Goal: Task Accomplishment & Management: Use online tool/utility

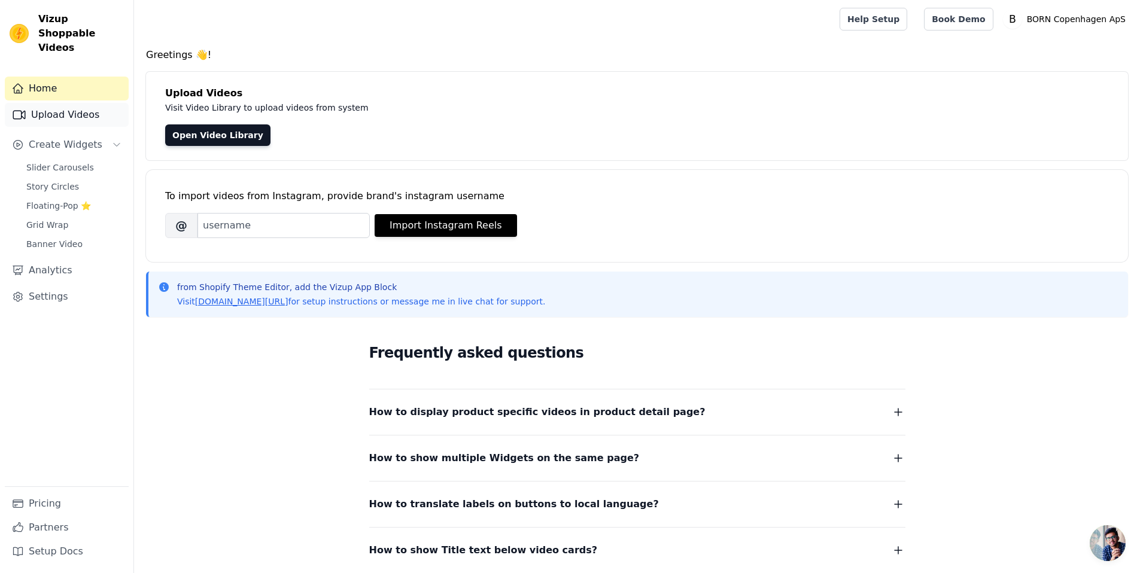
click at [33, 103] on link "Upload Videos" at bounding box center [67, 115] width 124 height 24
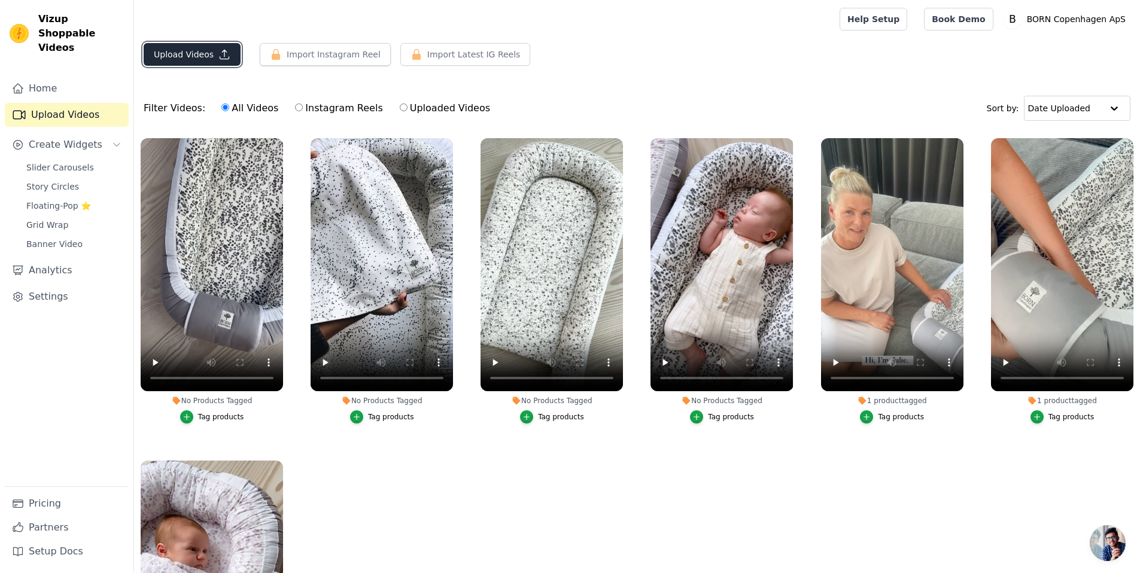
click at [189, 57] on button "Upload Videos" at bounding box center [192, 54] width 97 height 23
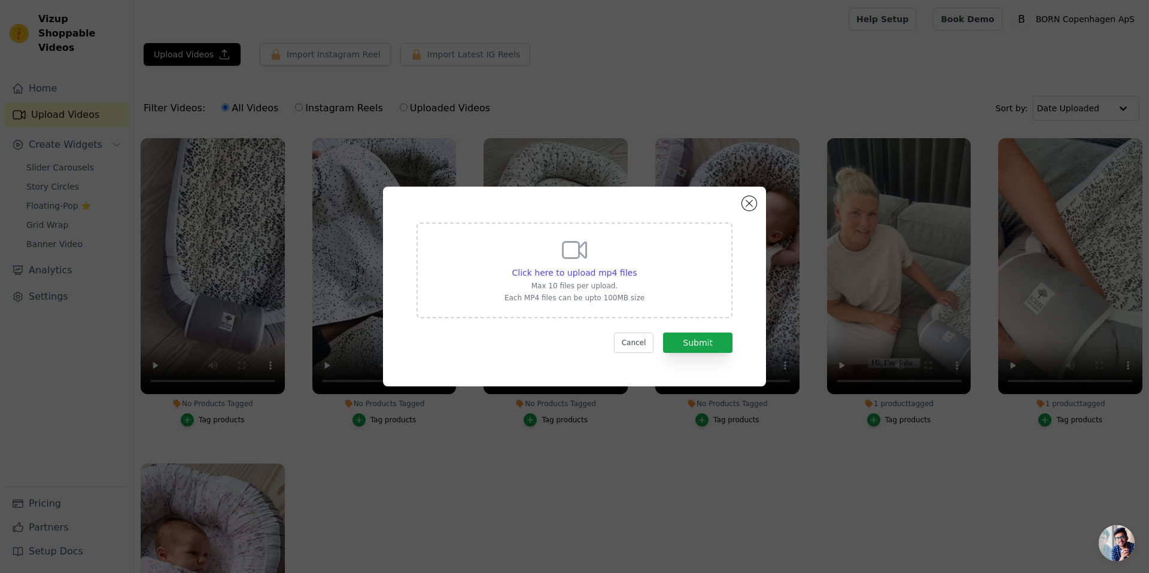
click at [703, 327] on form "Click here to upload mp4 files Max 10 files per upload. Each MP4 files can be u…" at bounding box center [575, 288] width 316 height 130
click at [703, 336] on button "Submit" at bounding box center [697, 343] width 69 height 20
click at [604, 268] on span "Click here to upload mp4 files" at bounding box center [574, 273] width 125 height 10
click at [636, 267] on input "Click here to upload mp4 files Max 10 files per upload. Each MP4 files can be u…" at bounding box center [636, 266] width 1 height 1
click at [580, 269] on span "Click here to upload mp4 files" at bounding box center [574, 273] width 125 height 10
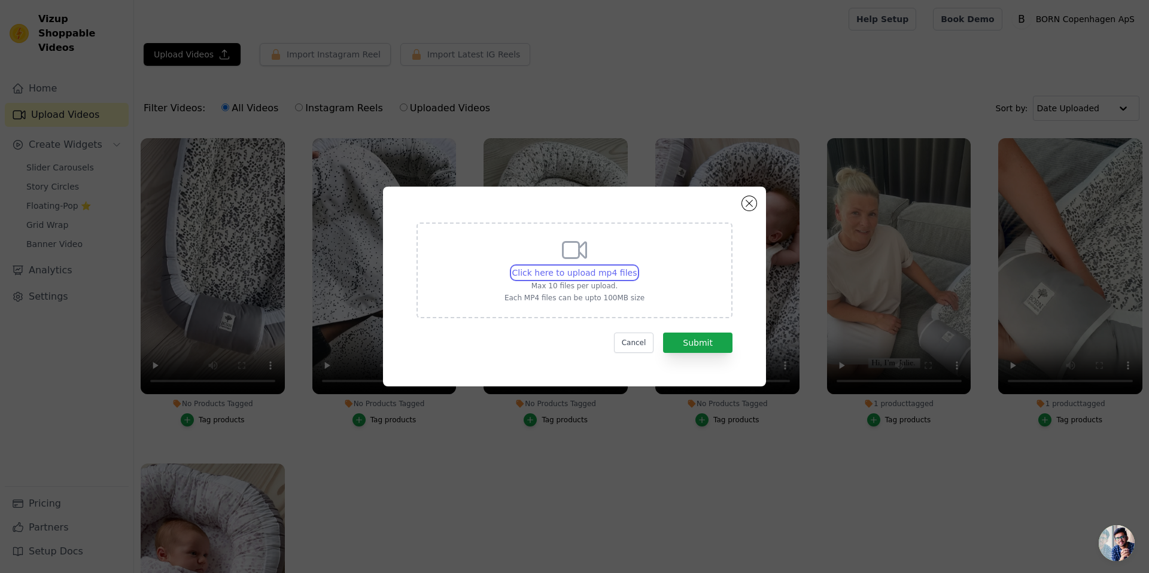
click at [636, 267] on input "Click here to upload mp4 files Max 10 files per upload. Each MP4 files can be u…" at bounding box center [636, 266] width 1 height 1
click at [561, 272] on span "Click here to upload mp4 files" at bounding box center [574, 273] width 125 height 10
click at [636, 267] on input "Click here to upload mp4 files Max 10 files per upload. Each MP4 files can be u…" at bounding box center [636, 266] width 1 height 1
click at [561, 272] on span "Click here to upload mp4 files" at bounding box center [574, 273] width 125 height 10
click at [636, 267] on input "Click here to upload mp4 files Max 10 files per upload. Each MP4 files can be u…" at bounding box center [636, 266] width 1 height 1
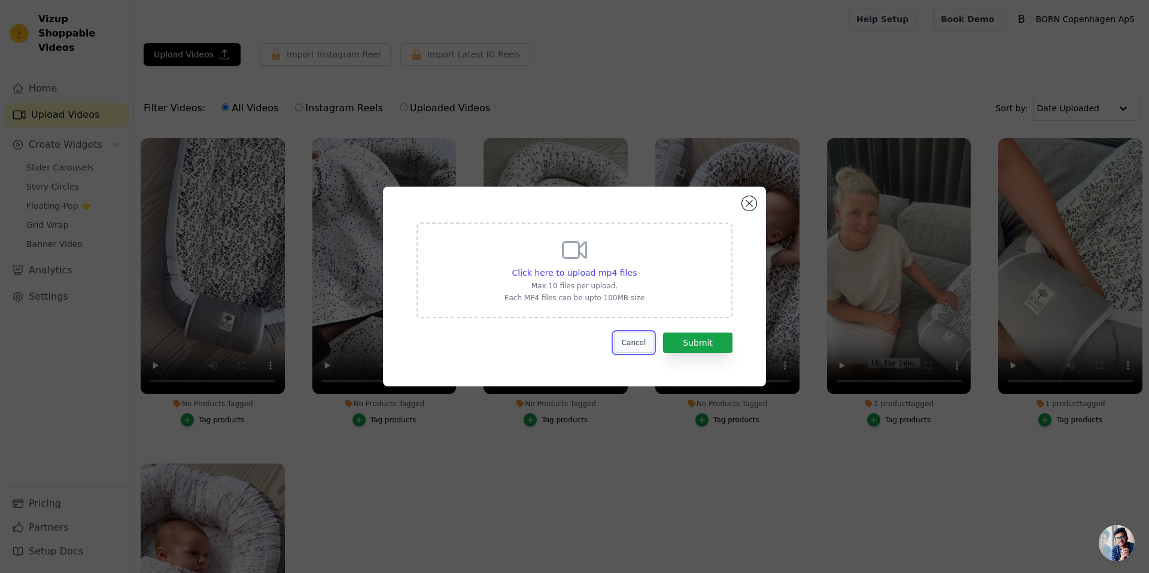
click at [634, 346] on button "Cancel" at bounding box center [634, 343] width 40 height 20
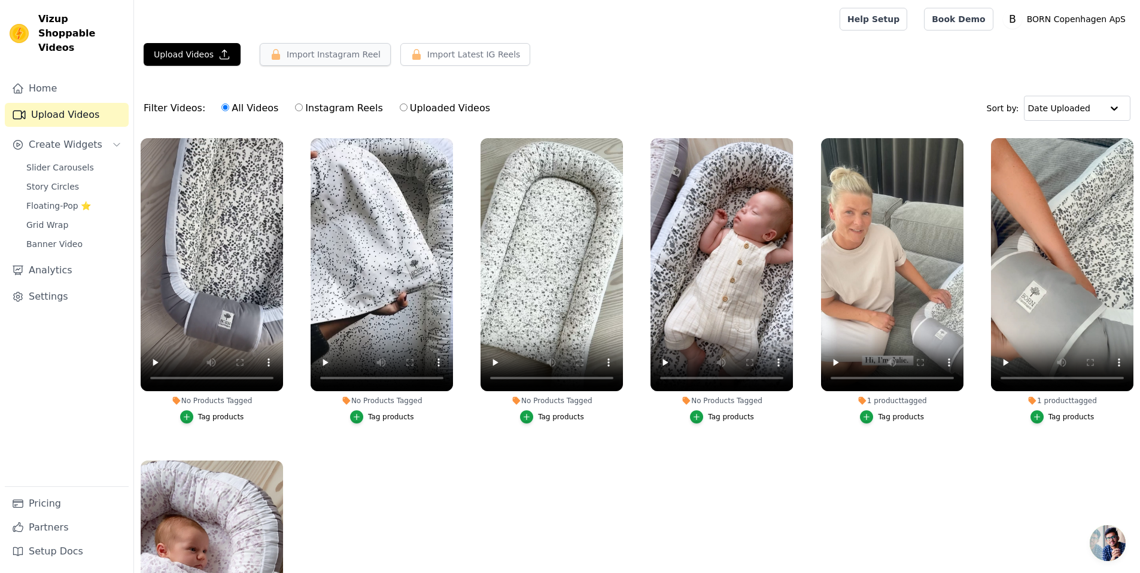
click at [283, 59] on button "Import Instagram Reel" at bounding box center [325, 54] width 131 height 23
click at [283, 54] on button "Import Instagram Reel" at bounding box center [325, 54] width 131 height 23
click at [432, 63] on button "Import Latest IG Reels" at bounding box center [465, 54] width 130 height 23
click at [160, 56] on button "Upload Videos" at bounding box center [192, 54] width 97 height 23
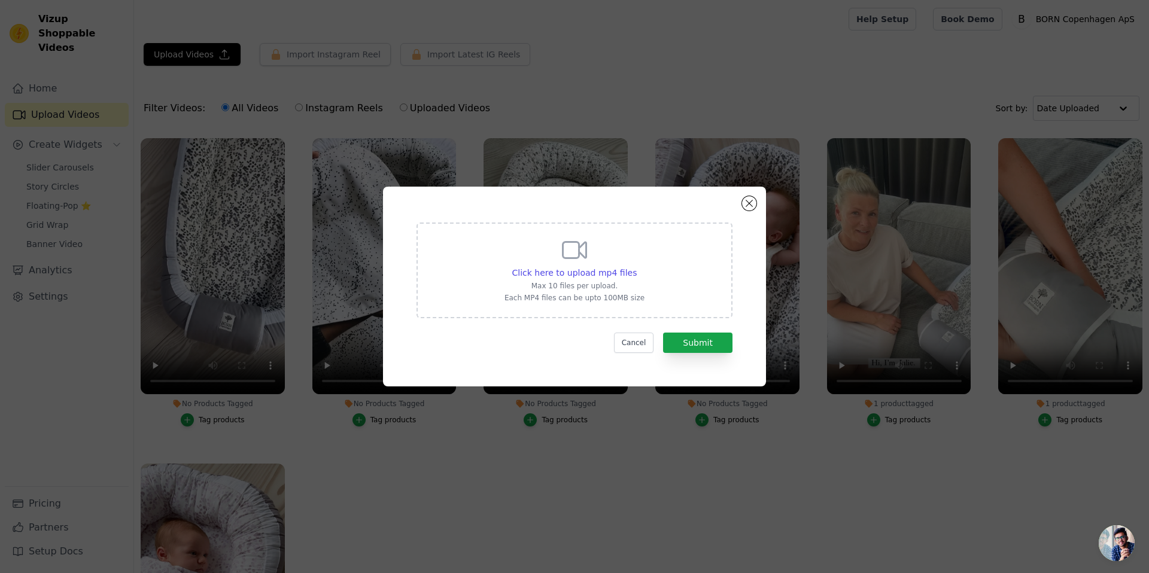
click at [543, 263] on div "Click here to upload mp4 files Max 10 files per upload. Each MP4 files can be u…" at bounding box center [575, 269] width 140 height 67
click at [636, 266] on input "Click here to upload mp4 files Max 10 files per upload. Each MP4 files can be u…" at bounding box center [636, 266] width 1 height 1
click at [600, 272] on span "Click here to upload mp4 files" at bounding box center [574, 273] width 125 height 10
click at [636, 267] on input "Click here to upload mp4 files Max 10 files per upload. Each MP4 files can be u…" at bounding box center [636, 266] width 1 height 1
click at [745, 197] on div "Click here to upload mp4 files Max 10 files per upload. Each MP4 files can be u…" at bounding box center [574, 287] width 383 height 200
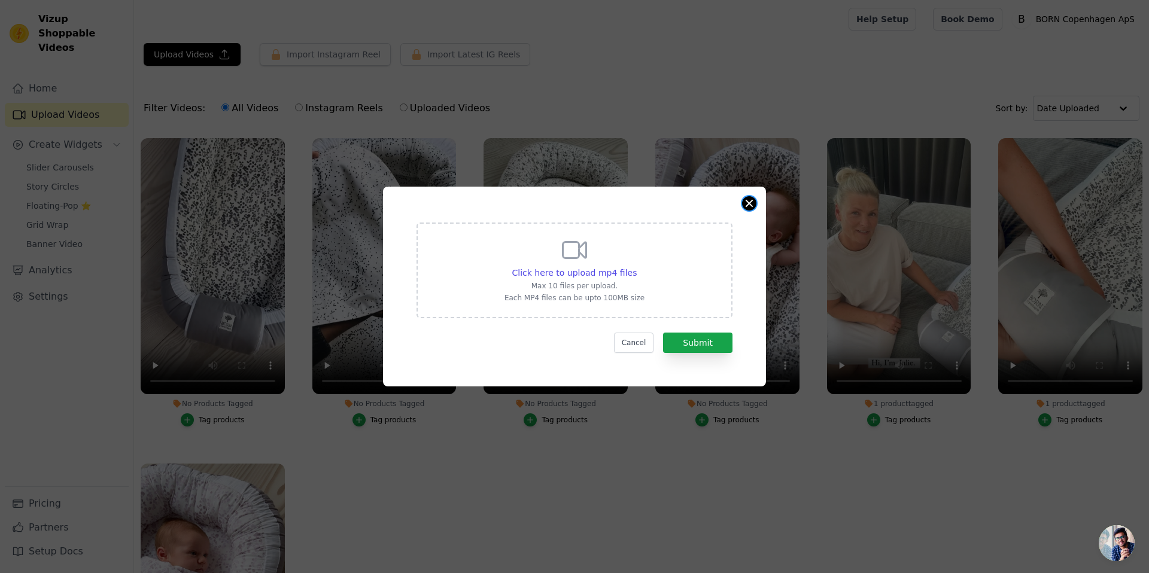
click at [748, 203] on button "Close modal" at bounding box center [749, 203] width 14 height 14
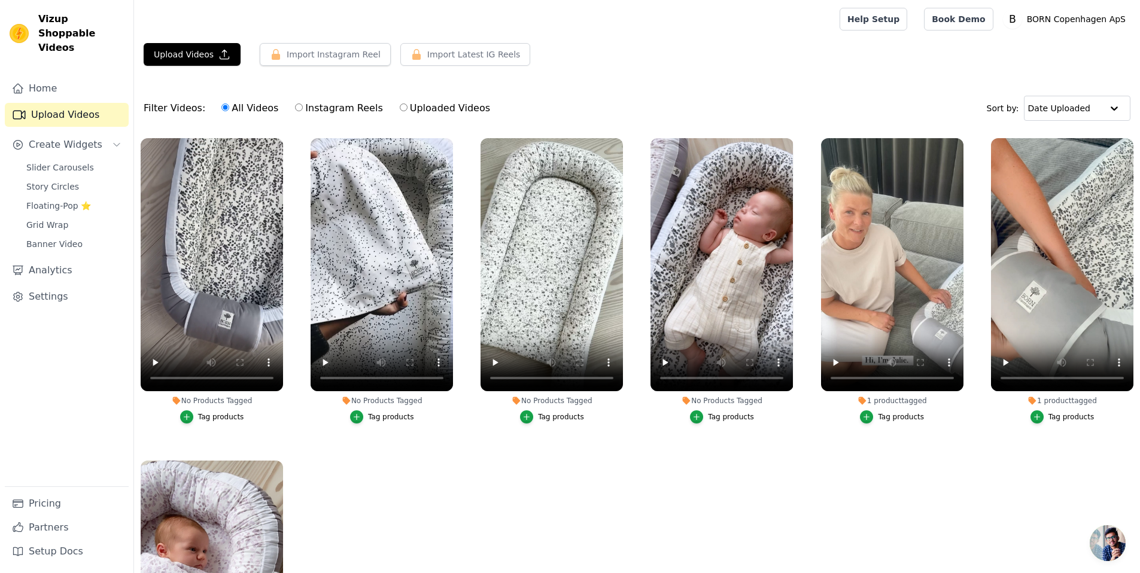
click at [217, 412] on div "Tag products" at bounding box center [221, 417] width 46 height 10
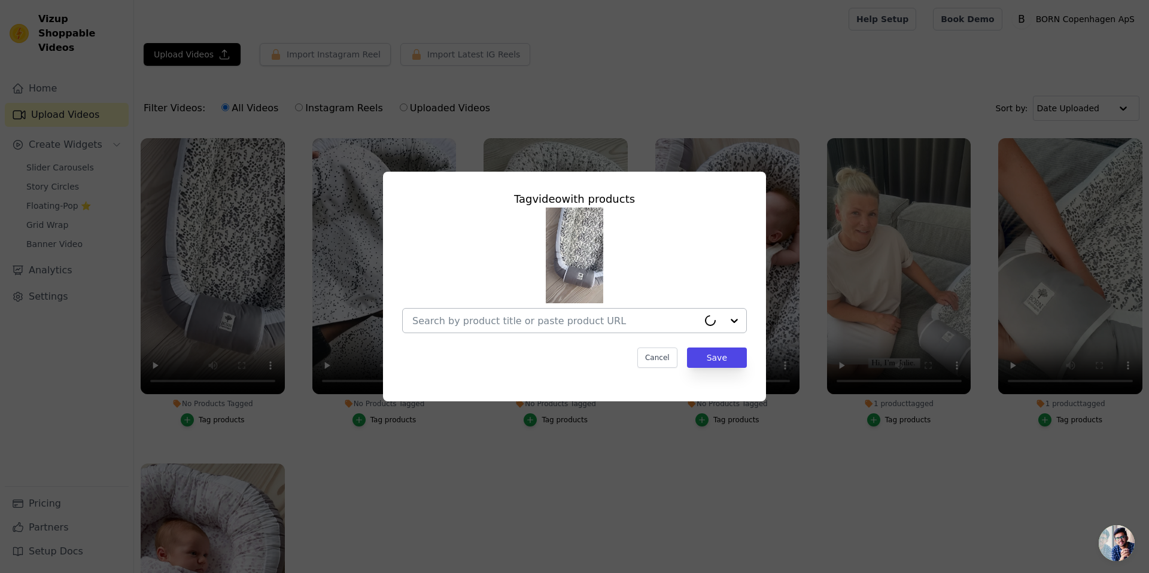
click at [542, 323] on input "No Products Tagged Tag video with products Cancel Save Tag products" at bounding box center [555, 320] width 286 height 11
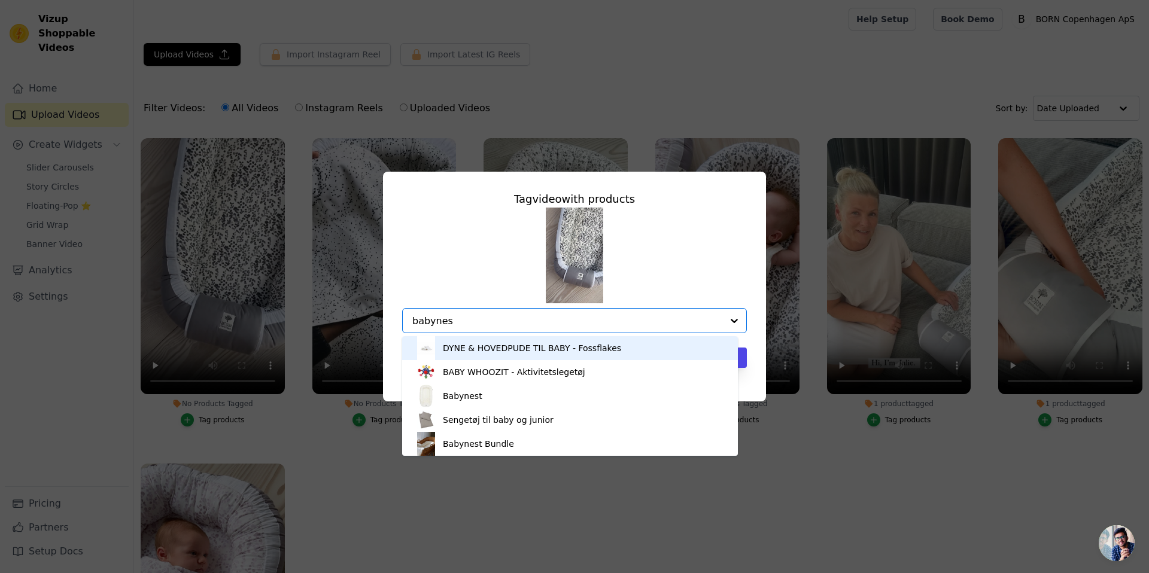
type input "babynest"
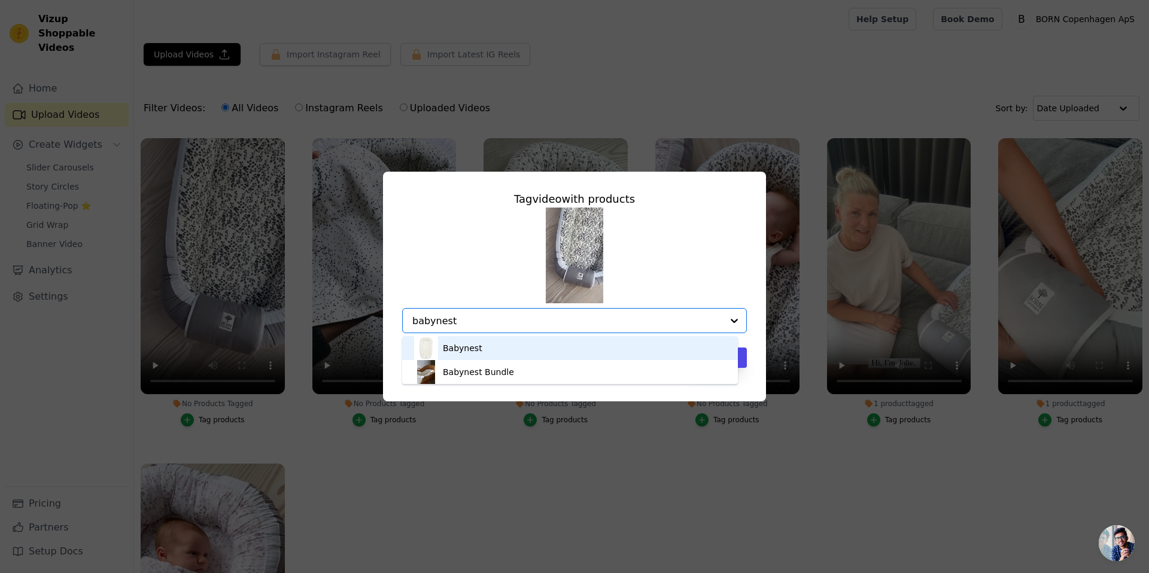
click at [490, 348] on div "Babynest" at bounding box center [570, 348] width 312 height 24
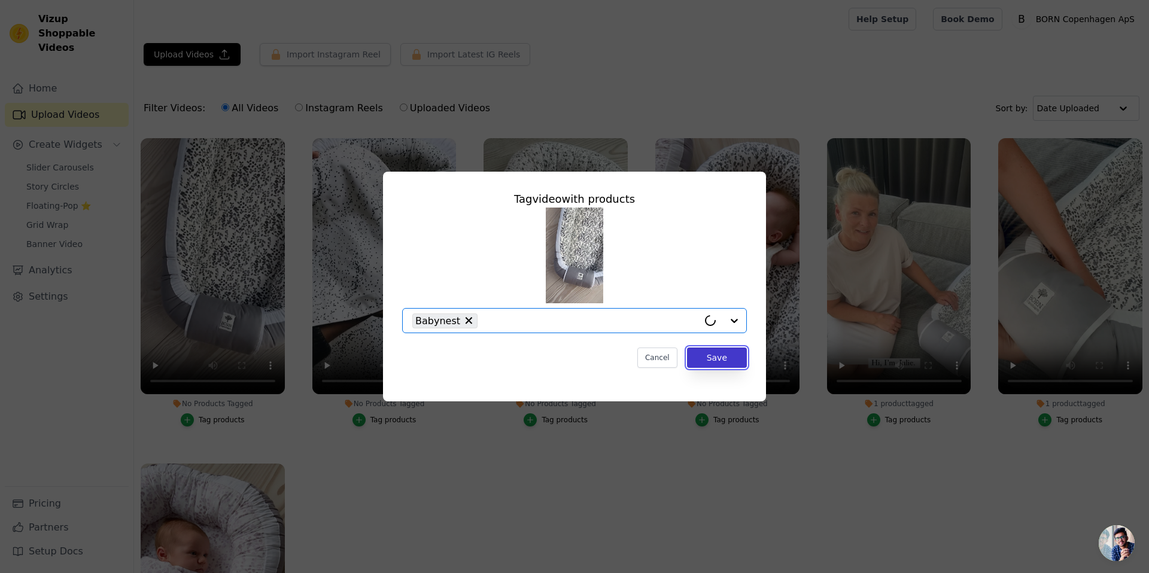
click at [736, 357] on button "Save" at bounding box center [717, 358] width 60 height 20
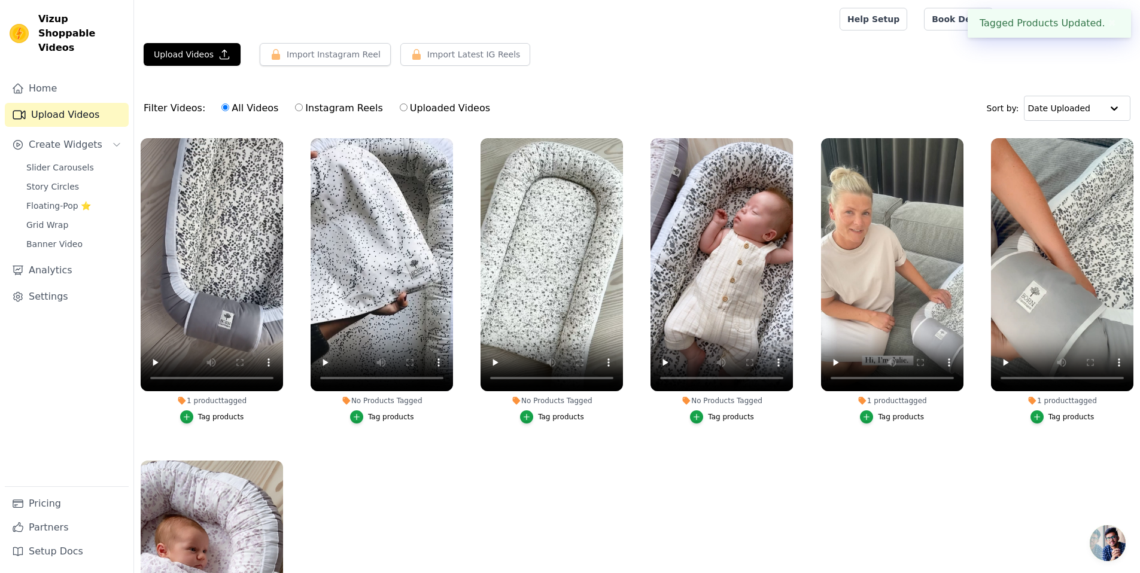
click at [386, 420] on div "Tag products" at bounding box center [391, 417] width 46 height 10
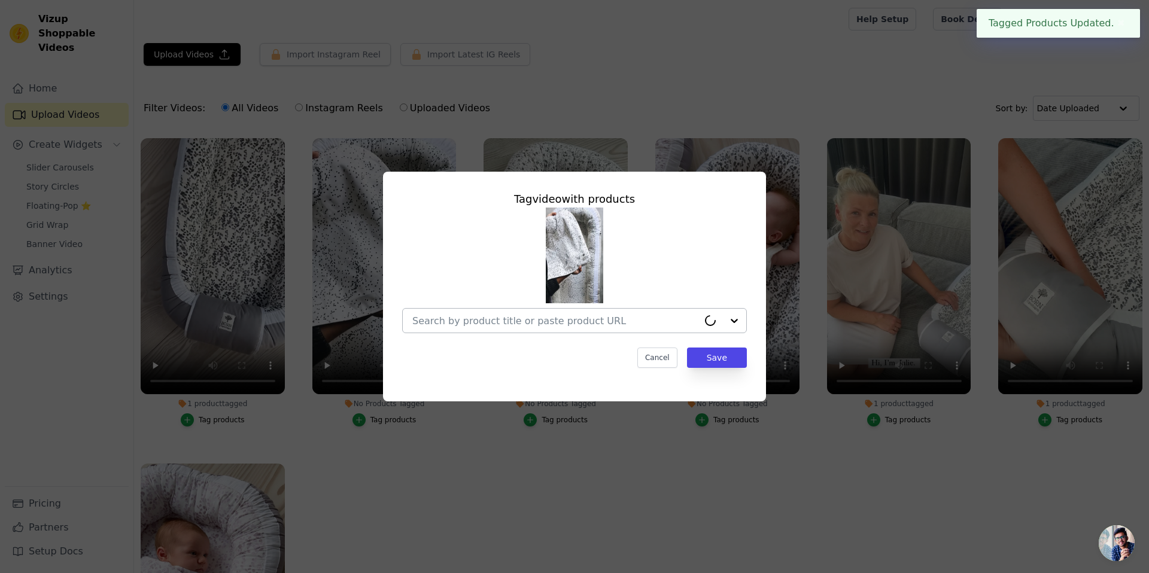
click at [555, 326] on input "No Products Tagged Tag video with products Cancel Save Tag products" at bounding box center [555, 320] width 286 height 11
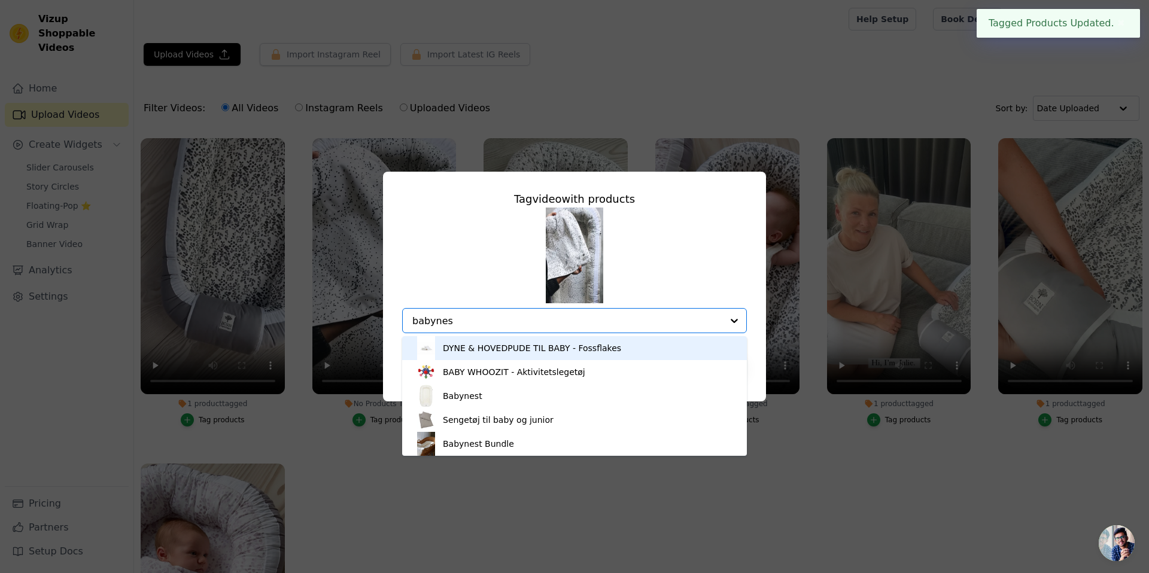
type input "babynest"
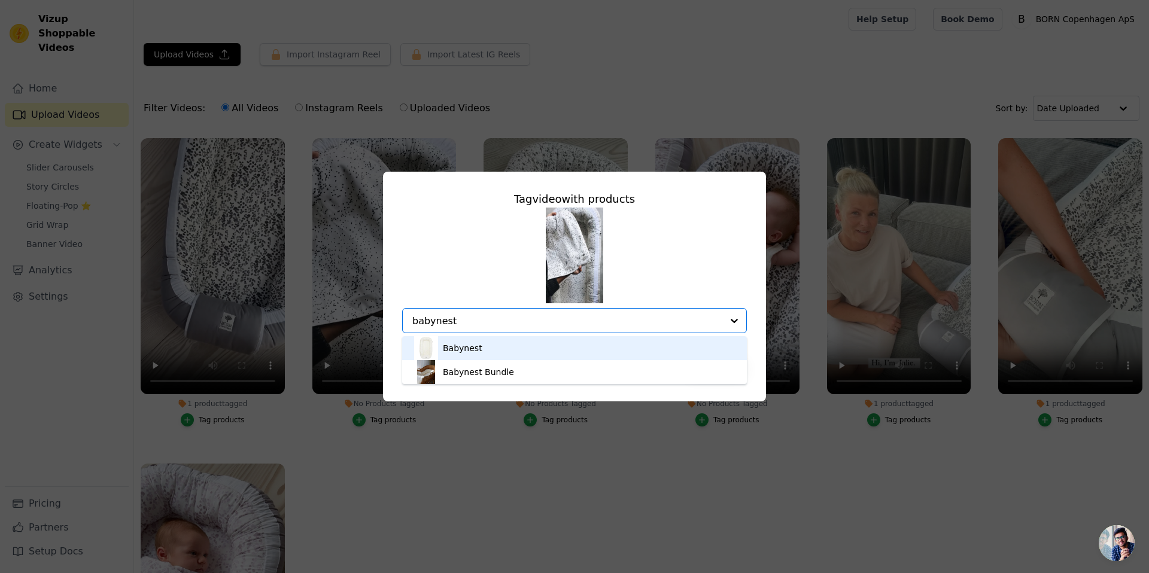
click at [503, 352] on div "Babynest" at bounding box center [574, 348] width 321 height 24
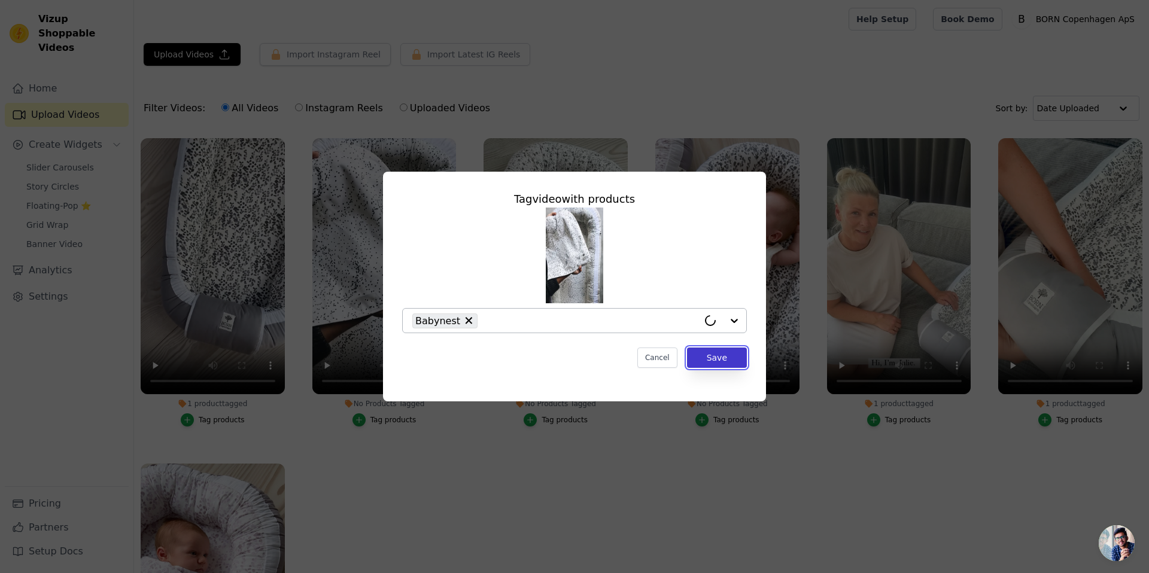
click at [707, 352] on button "Save" at bounding box center [717, 358] width 60 height 20
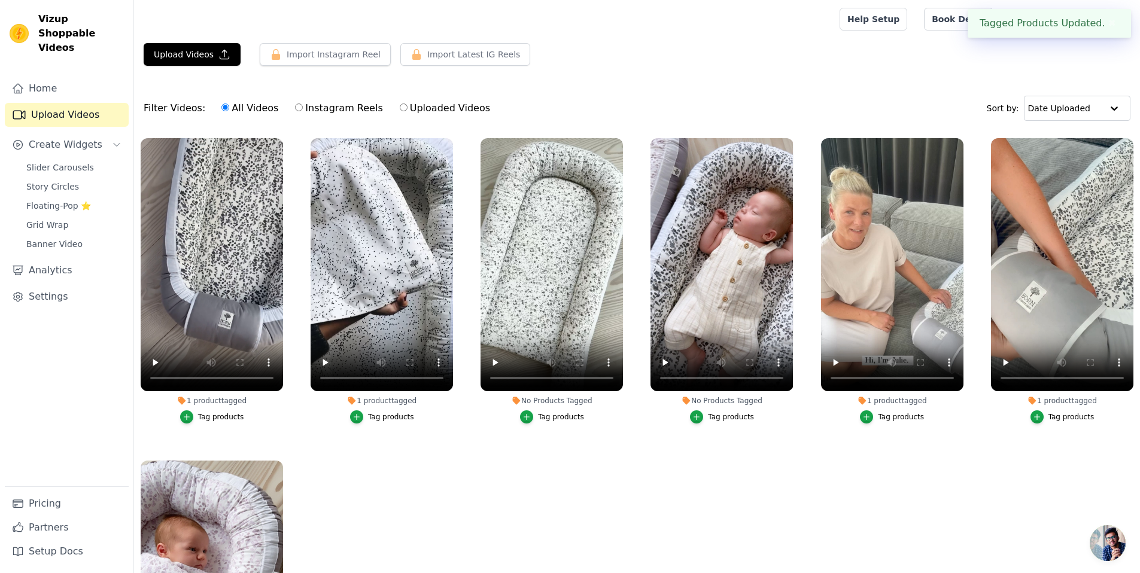
click at [560, 419] on div "Tag products" at bounding box center [561, 417] width 46 height 10
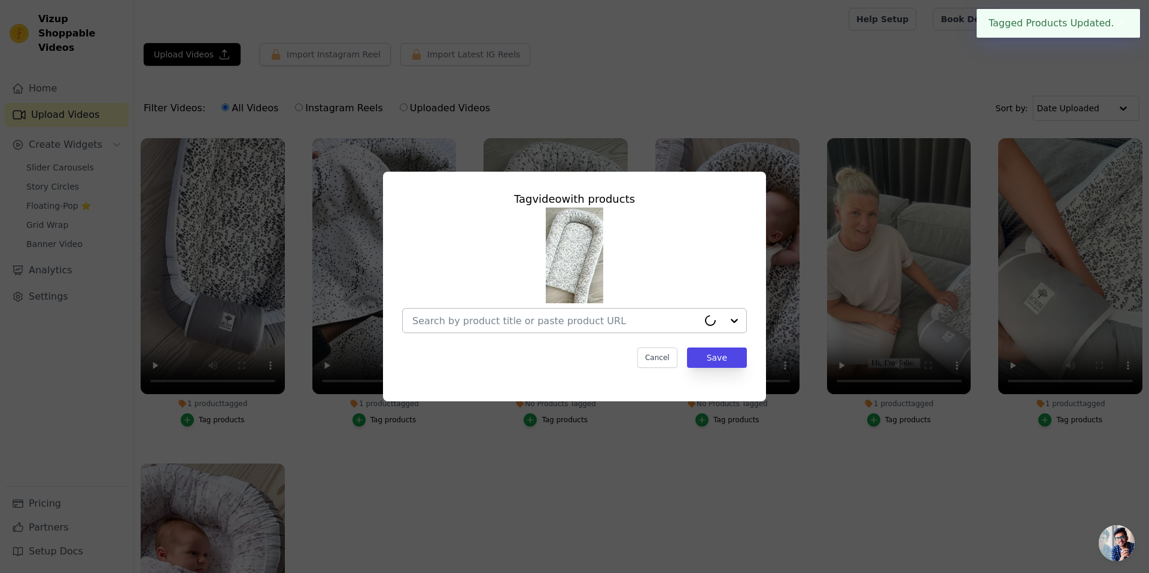
click at [552, 320] on input "No Products Tagged Tag video with products Cancel Save Tag products" at bounding box center [555, 320] width 286 height 11
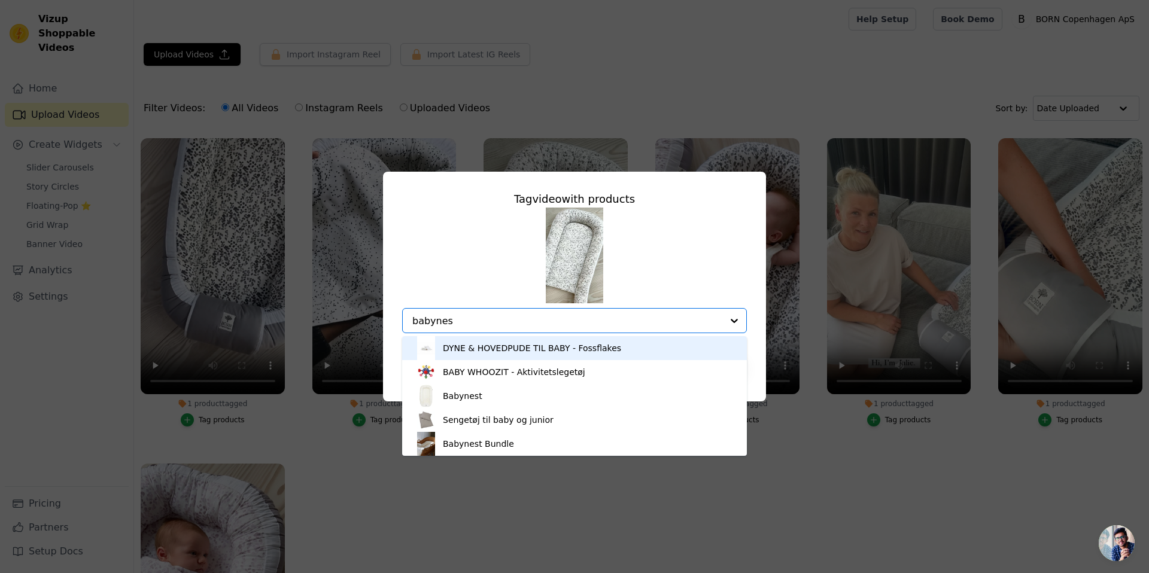
type input "babynest"
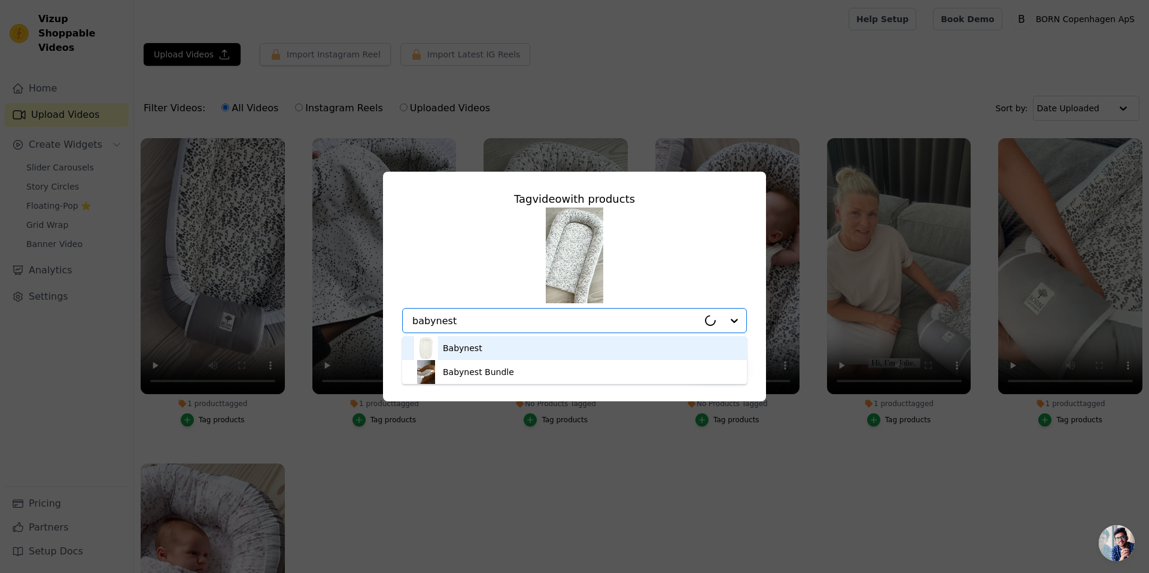
click at [527, 352] on div "Babynest" at bounding box center [574, 348] width 321 height 24
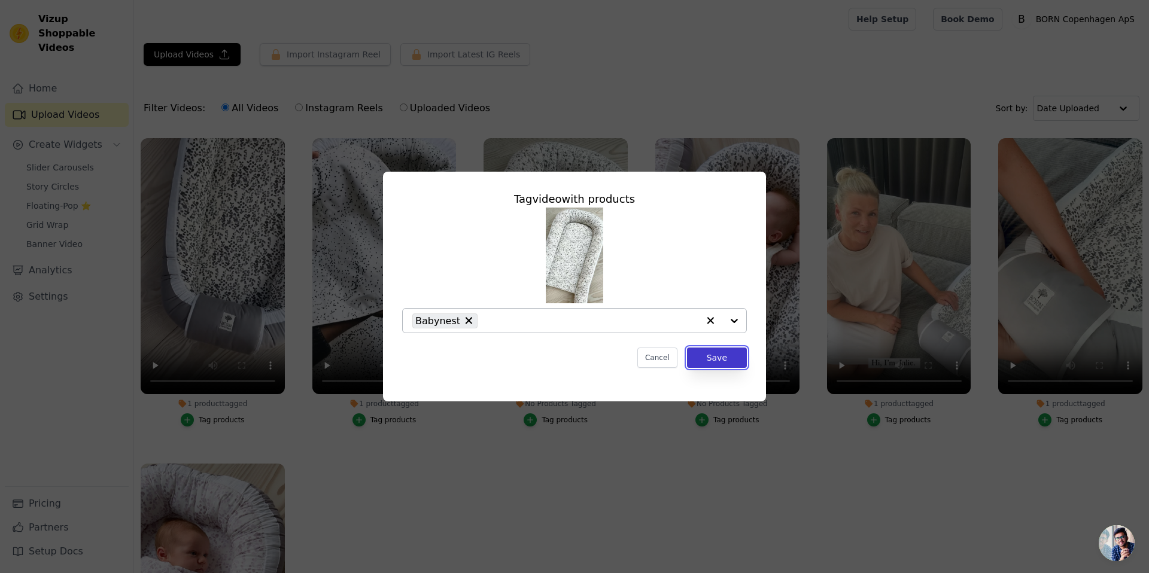
click at [727, 355] on button "Save" at bounding box center [717, 358] width 60 height 20
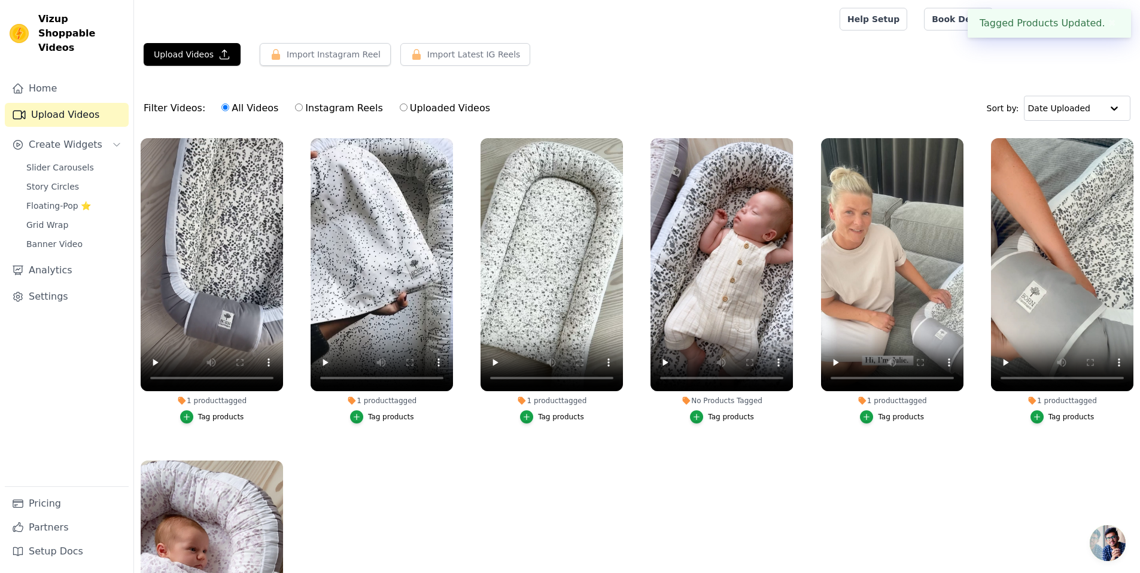
click at [713, 415] on div "Tag products" at bounding box center [731, 417] width 46 height 10
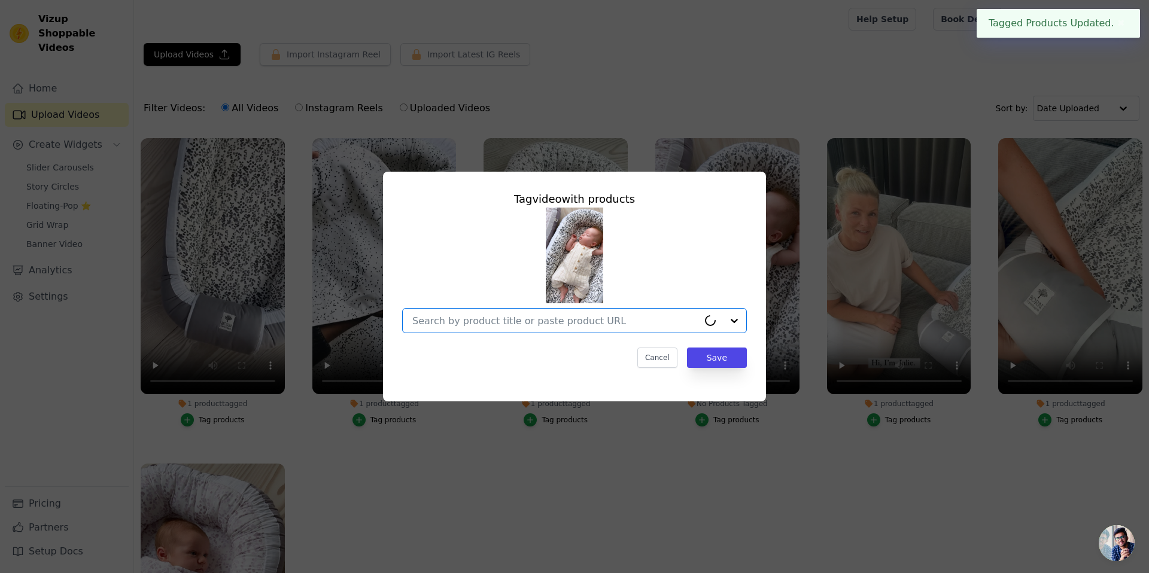
click at [645, 317] on input "No Products Tagged Tag video with products Option undefined, selected. Cancel S…" at bounding box center [555, 320] width 286 height 11
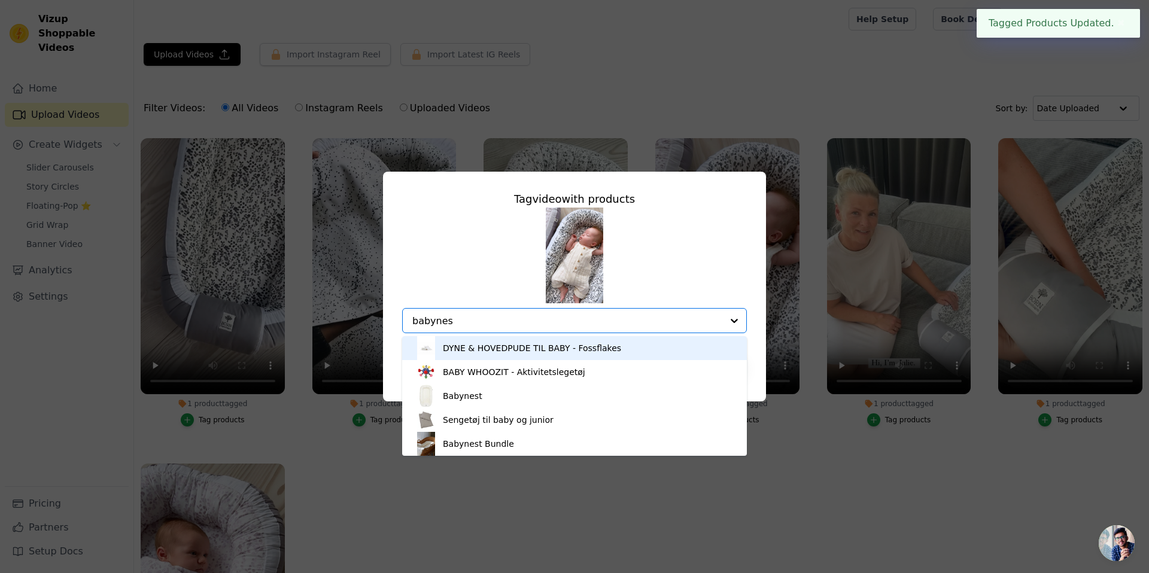
type input "babynest"
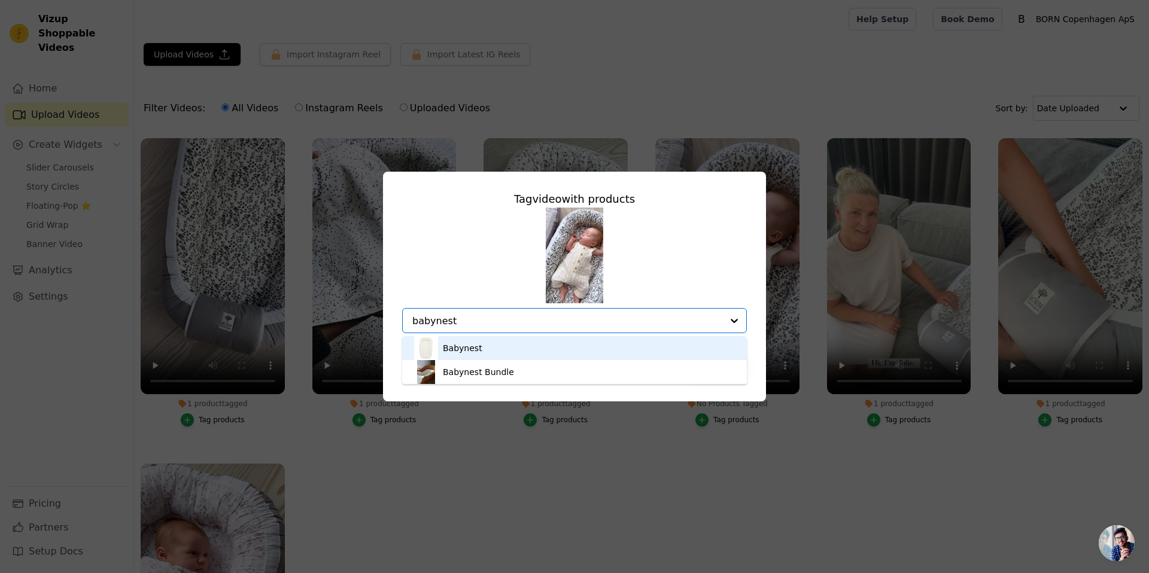
click at [511, 356] on div "Babynest" at bounding box center [574, 348] width 321 height 24
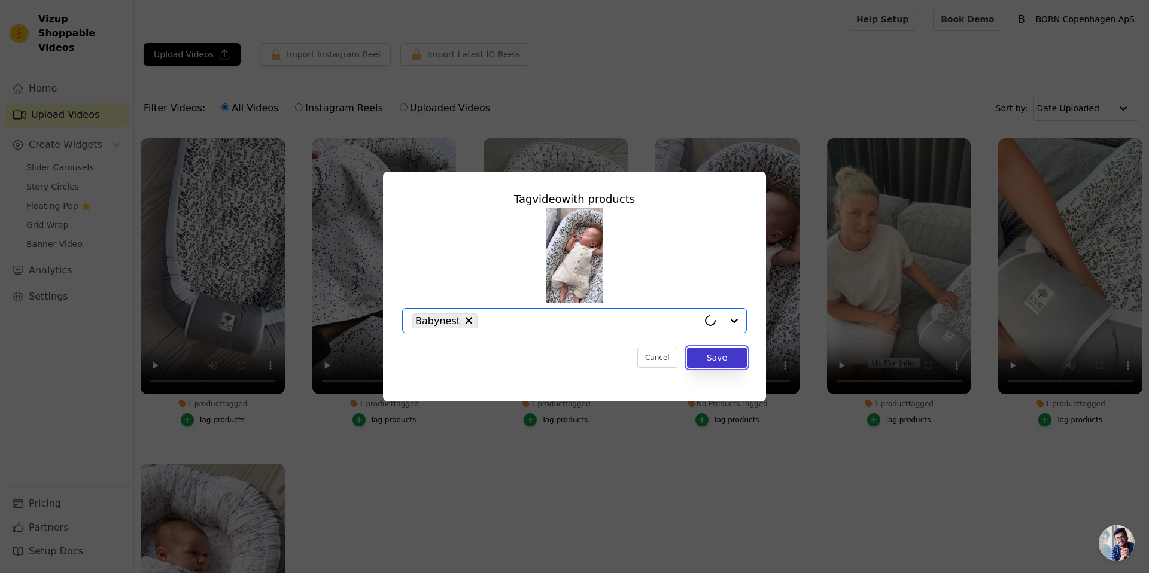
click at [707, 362] on button "Save" at bounding box center [717, 358] width 60 height 20
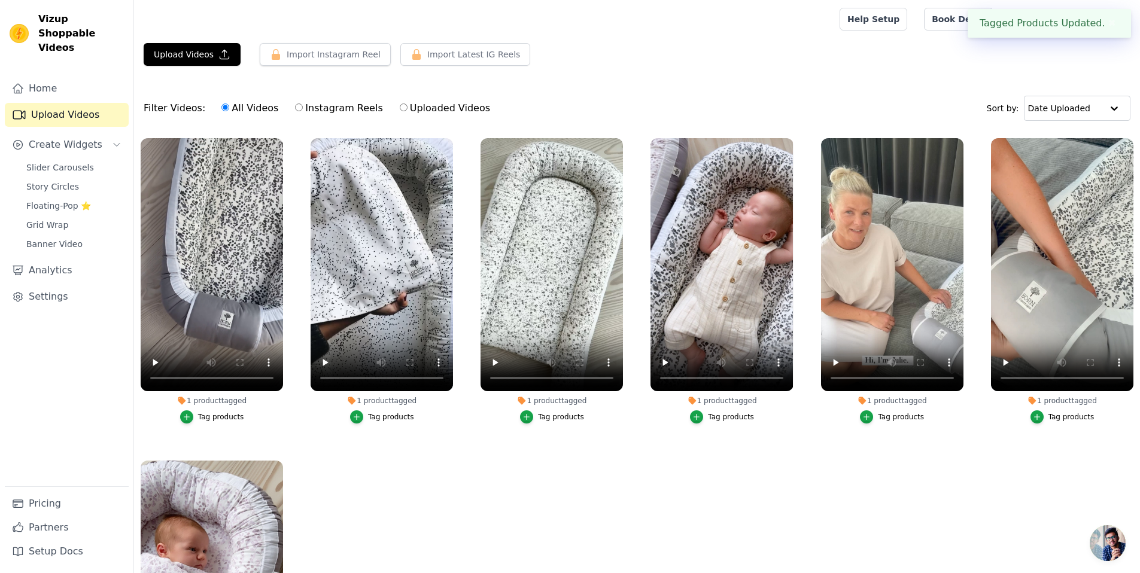
click at [774, 472] on ul "1 product tagged Tag products 1 product tagged Tag products 1 product tagged Ta…" at bounding box center [637, 399] width 1006 height 535
click at [86, 162] on span "Slider Carousels" at bounding box center [60, 168] width 68 height 12
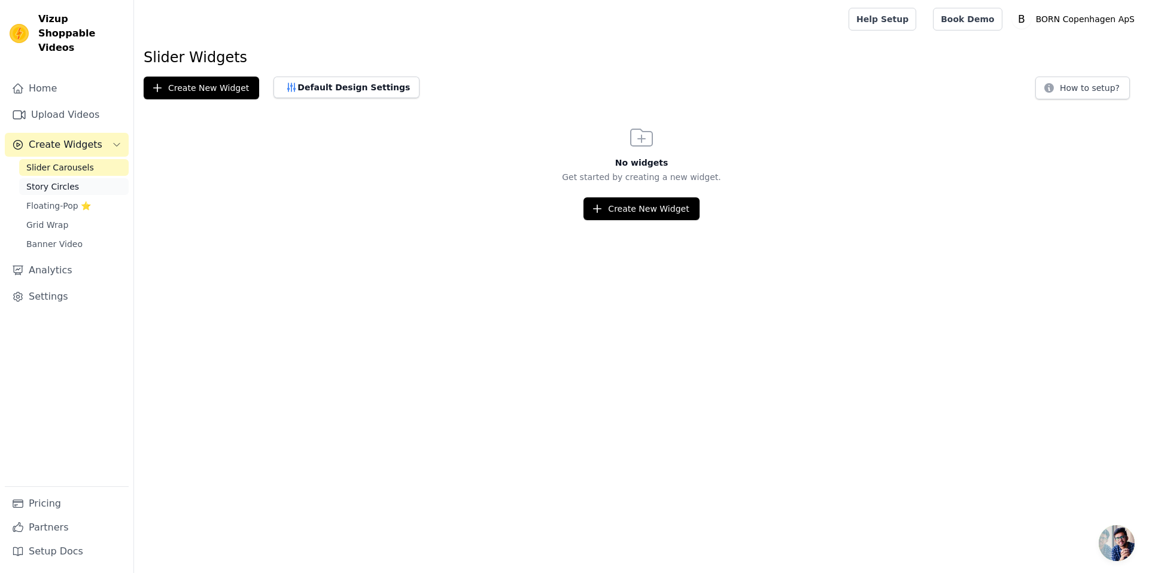
click at [79, 178] on link "Story Circles" at bounding box center [74, 186] width 110 height 17
